Goal: Task Accomplishment & Management: Manage account settings

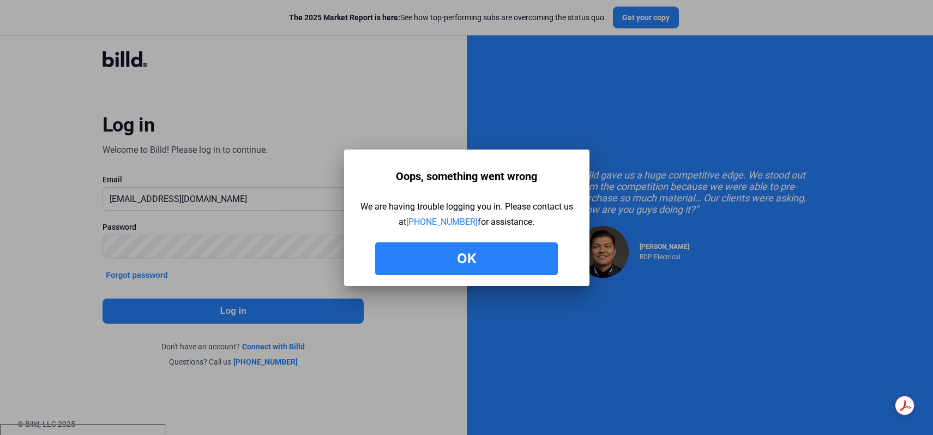
click at [409, 262] on button "Ok" at bounding box center [466, 258] width 183 height 33
click at [419, 262] on button "Ok" at bounding box center [466, 258] width 183 height 33
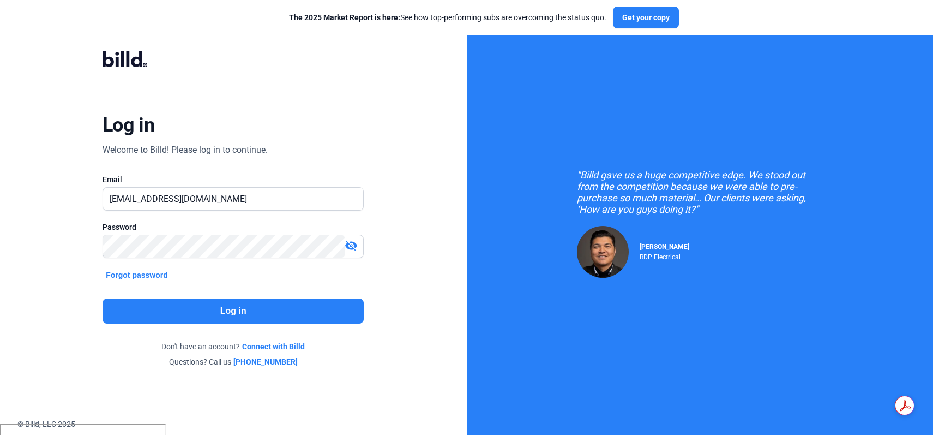
click at [351, 244] on mat-icon "visibility_off" at bounding box center [351, 245] width 13 height 13
click at [171, 200] on input "[EMAIL_ADDRESS][DOMAIN_NAME]" at bounding box center [227, 199] width 248 height 22
drag, startPoint x: 171, startPoint y: 200, endPoint x: 128, endPoint y: 198, distance: 43.6
click at [128, 198] on input "[EMAIL_ADDRESS][DOMAIN_NAME]" at bounding box center [233, 199] width 260 height 22
type input "[PERSON_NAME][EMAIL_ADDRESS][DOMAIN_NAME]"
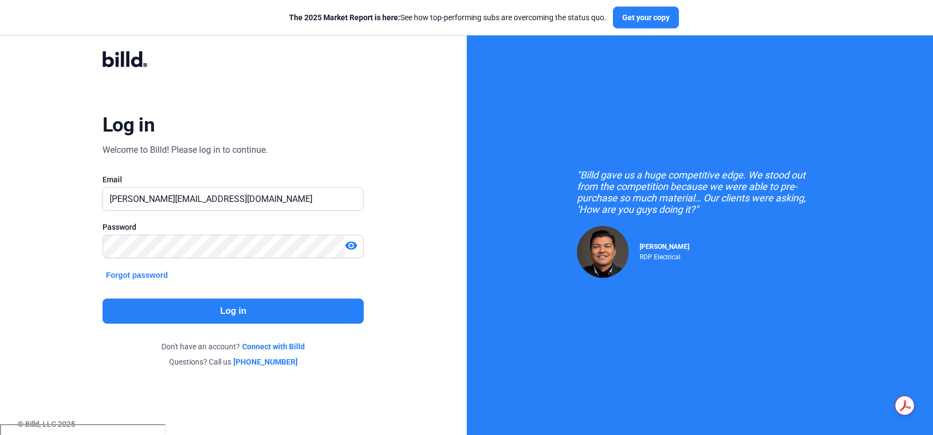
click at [208, 305] on button "Log in" at bounding box center [233, 310] width 261 height 25
